Goal: Task Accomplishment & Management: Manage account settings

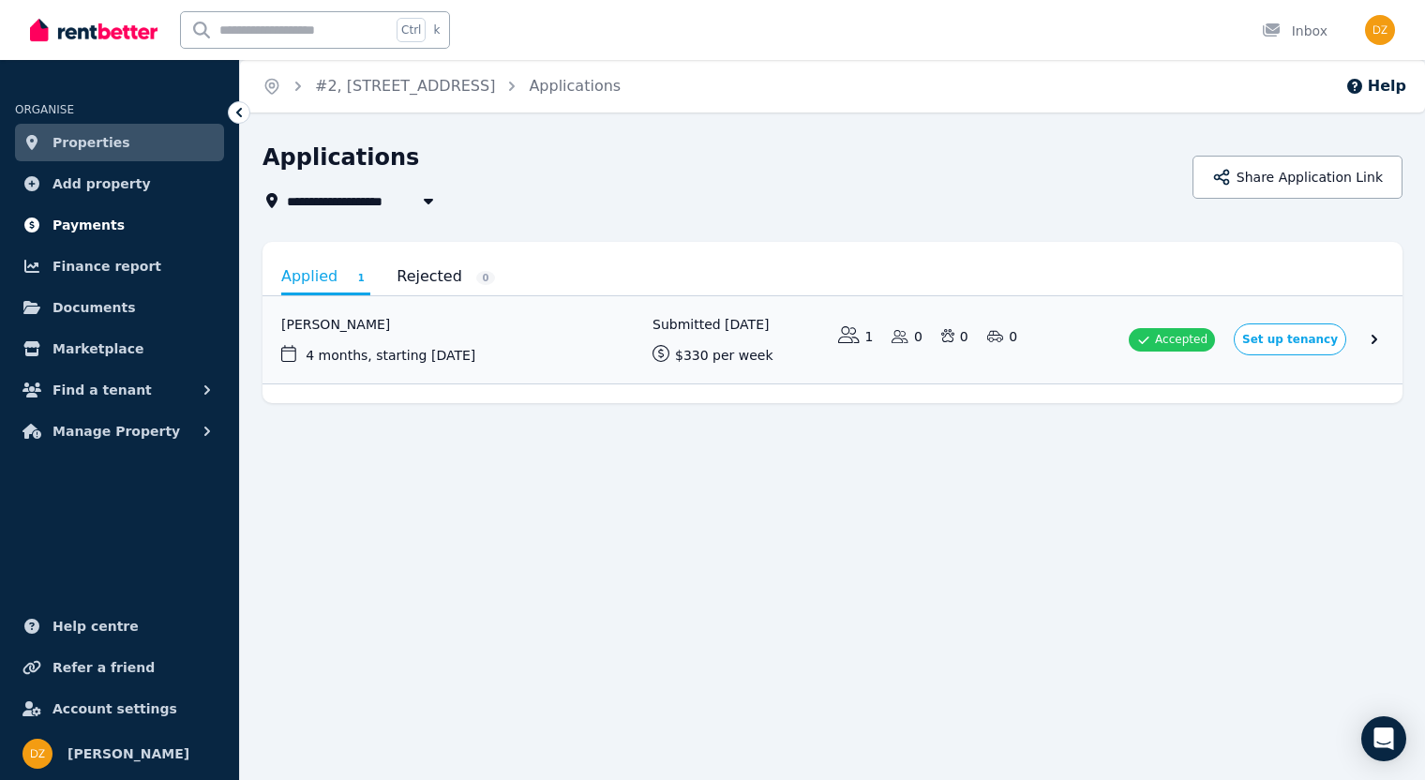
click at [106, 230] on span "Payments" at bounding box center [89, 225] width 72 height 23
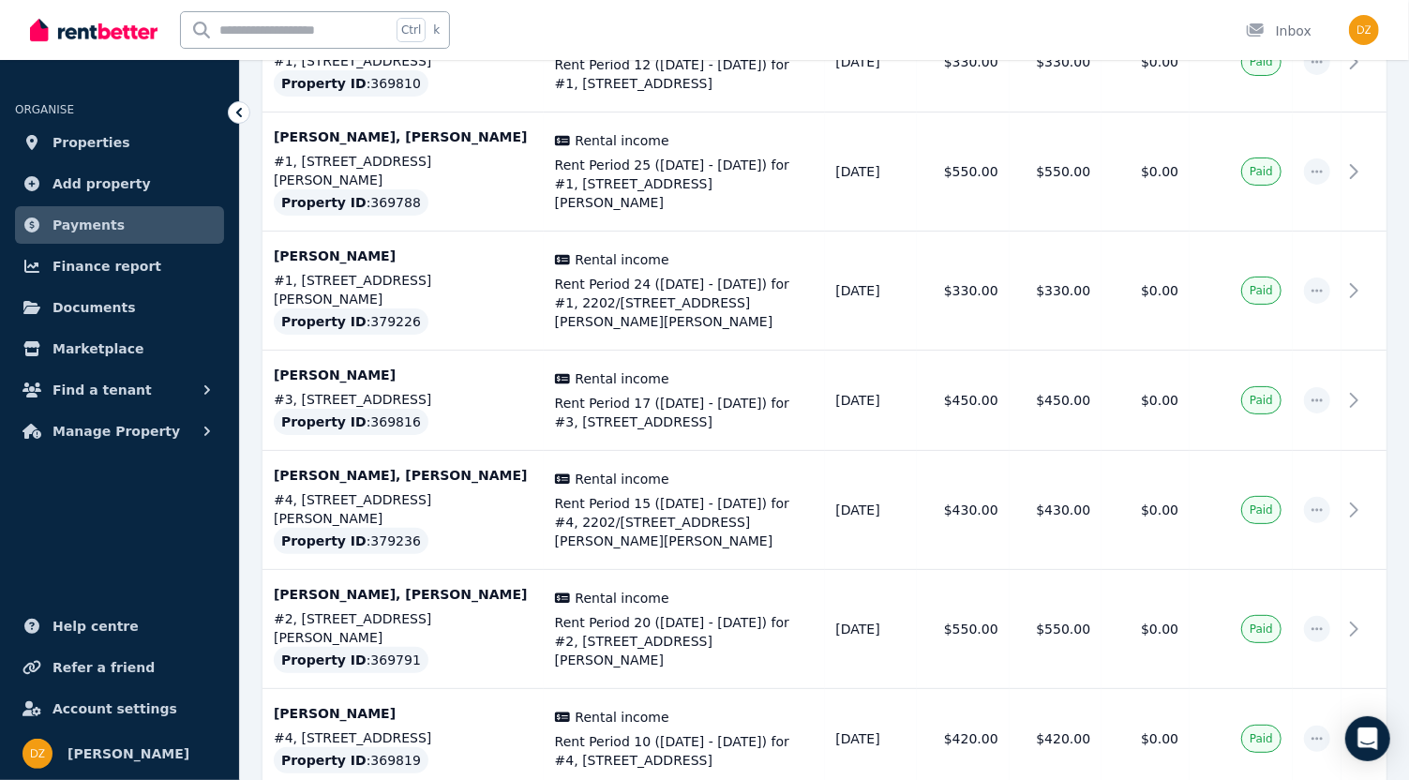
scroll to position [4255, 0]
